Goal: Find specific page/section: Find specific page/section

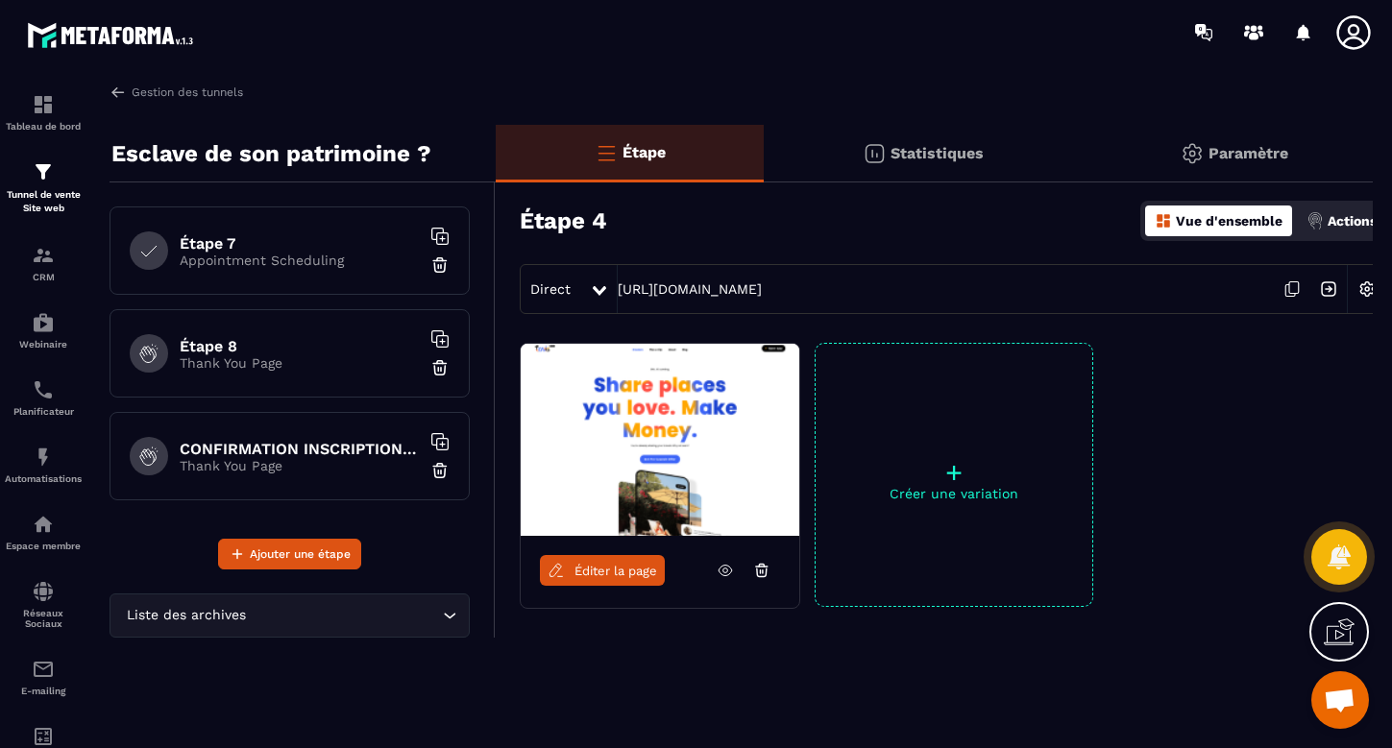
click at [308, 347] on h6 "Étape 8" at bounding box center [300, 346] width 240 height 18
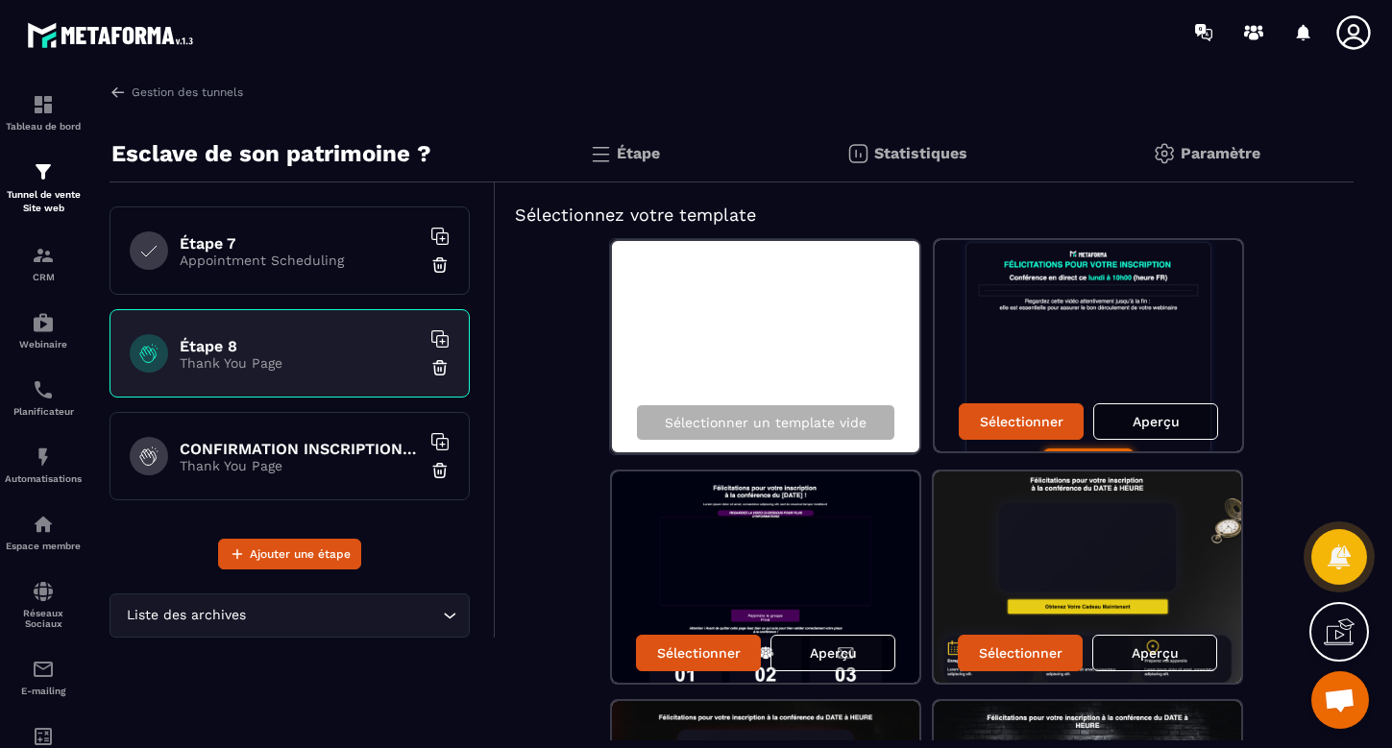
click at [293, 455] on h6 "CONFIRMATION INSCRIPTION copy" at bounding box center [300, 449] width 240 height 18
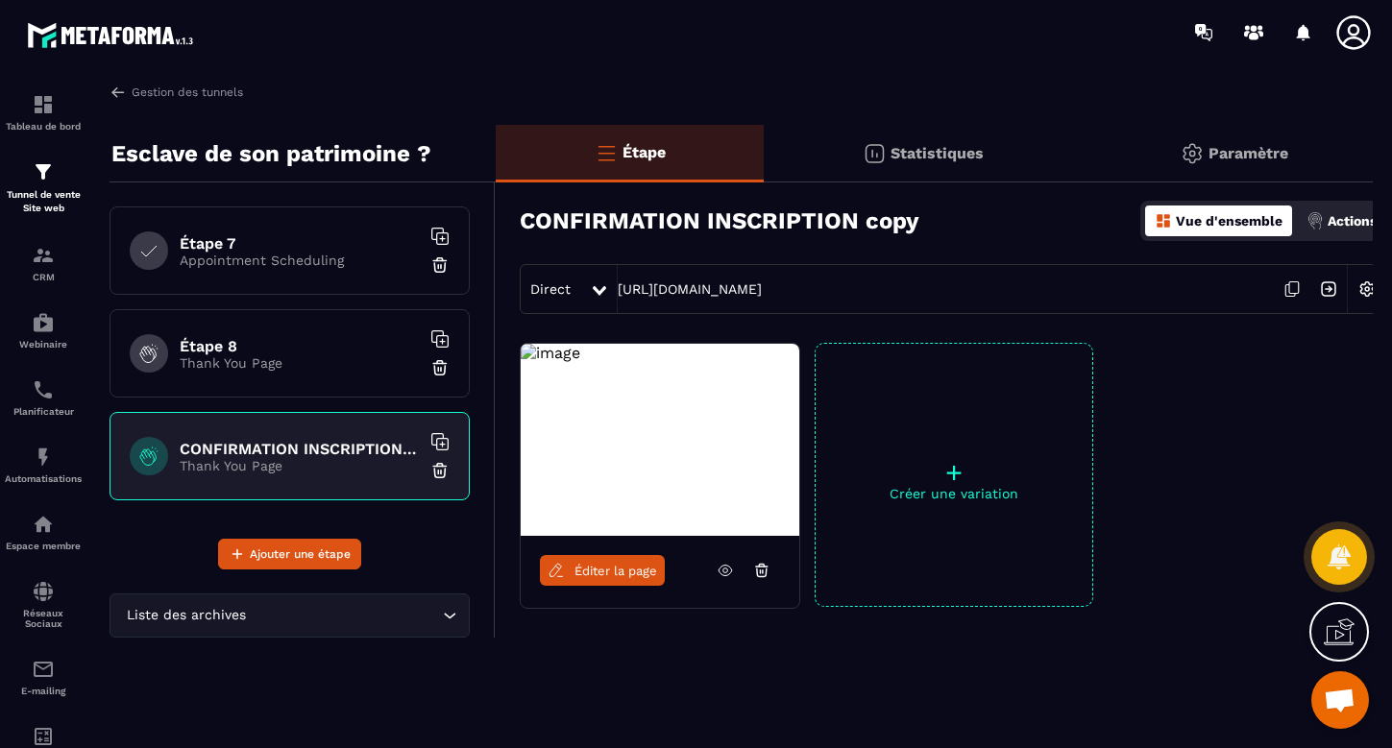
click at [286, 356] on p "Thank You Page" at bounding box center [300, 363] width 240 height 15
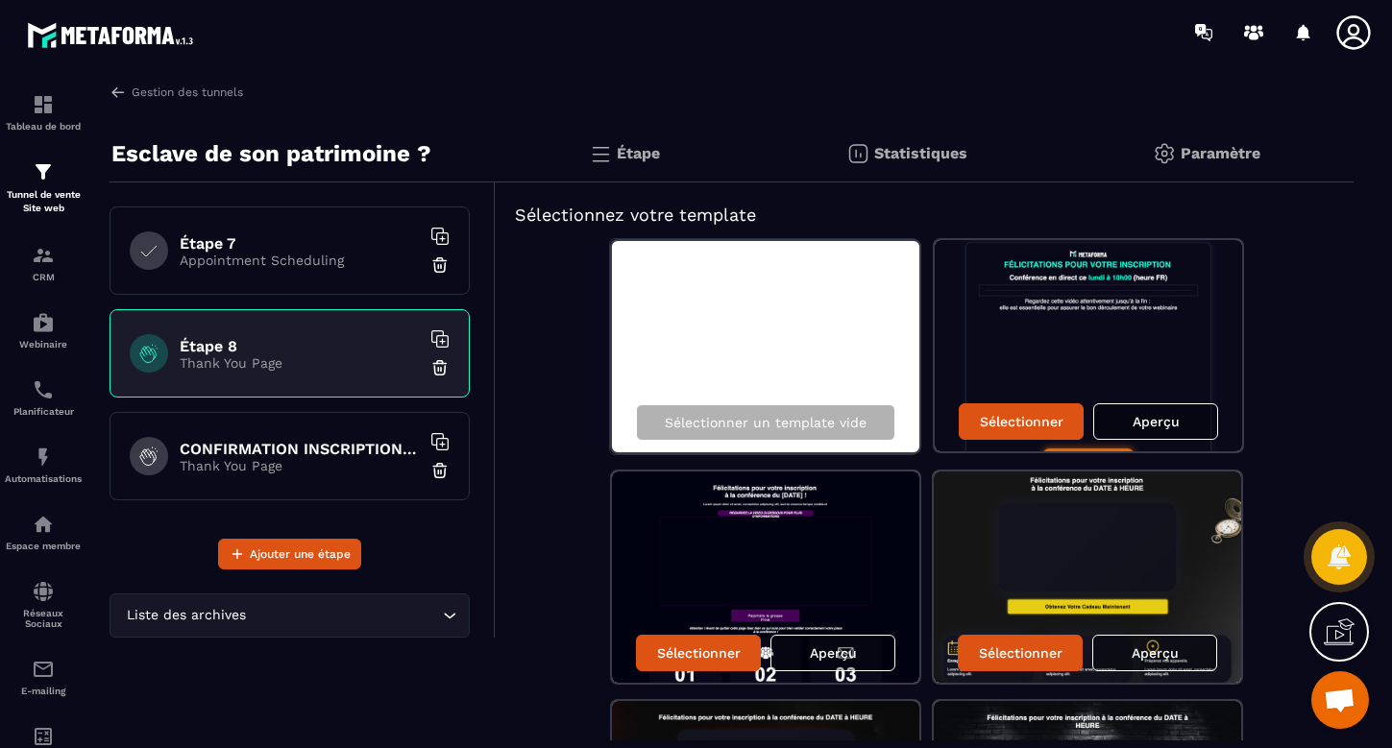
click at [448, 616] on icon "Search for option" at bounding box center [449, 615] width 19 height 19
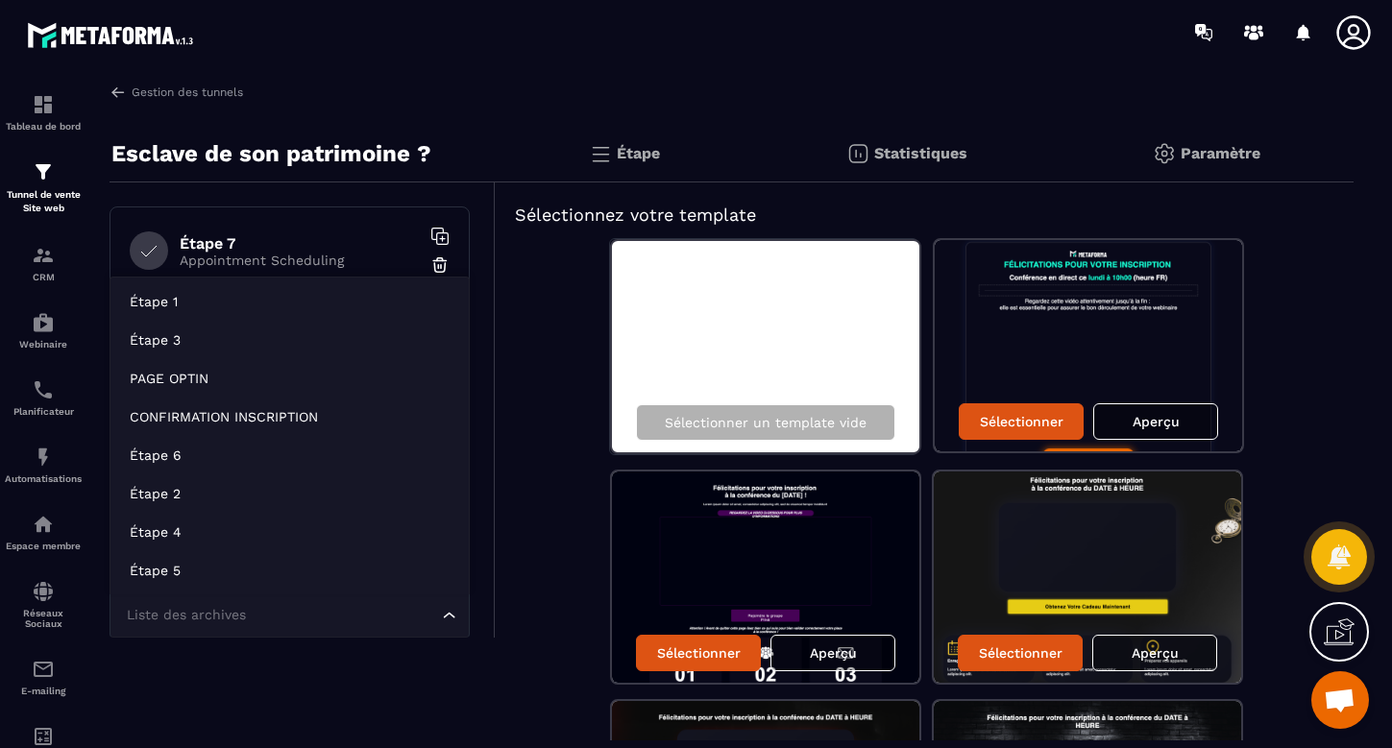
click at [449, 612] on icon "Search for option" at bounding box center [449, 615] width 19 height 19
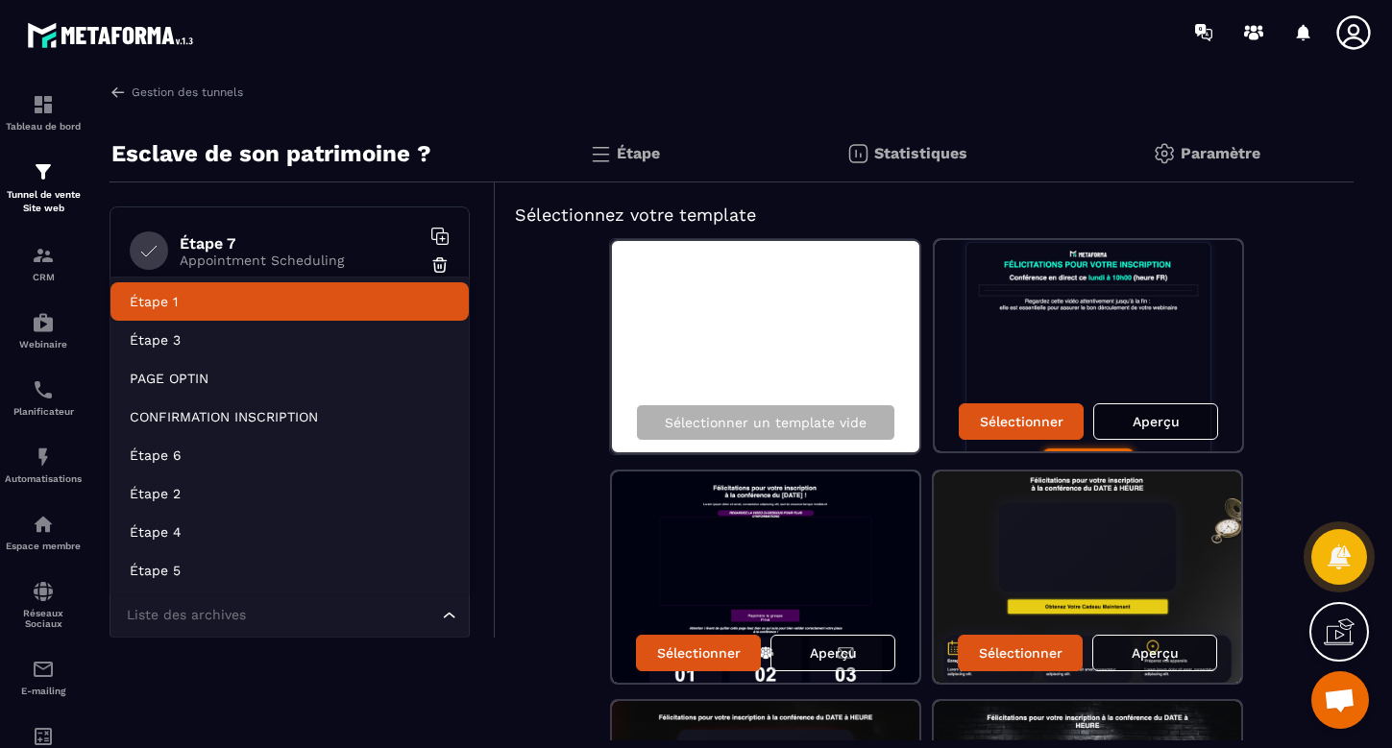
click at [766, 93] on div "Gestion des tunnels" at bounding box center [732, 92] width 1244 height 17
